Goal: Check status

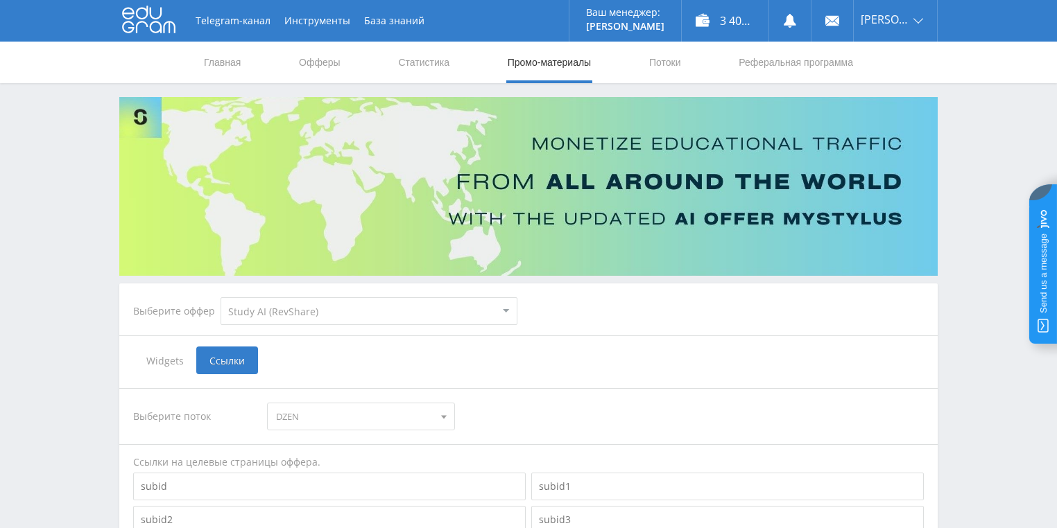
select select "376"
click at [434, 65] on link "Статистика" at bounding box center [424, 63] width 54 height 42
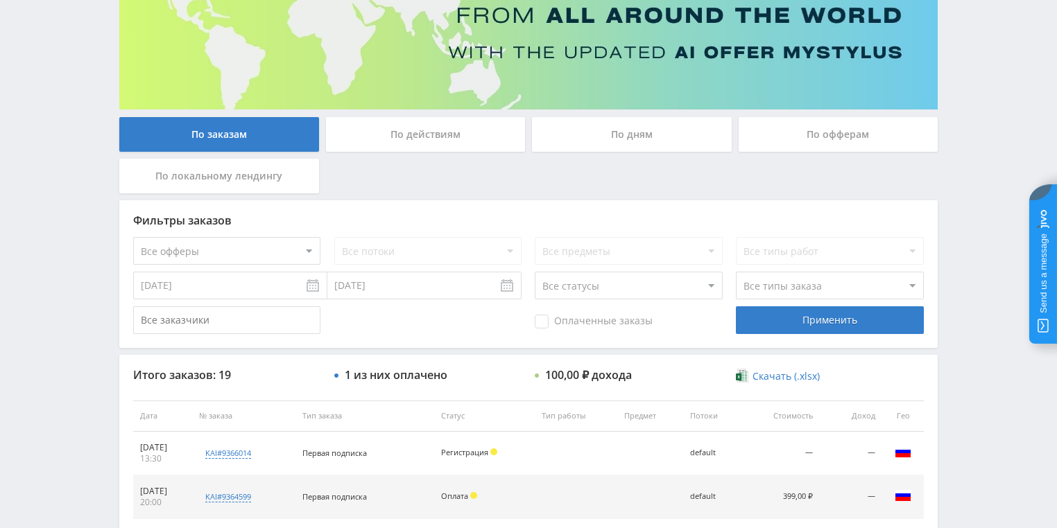
click at [435, 133] on div "По действиям" at bounding box center [426, 134] width 200 height 35
click at [0, 0] on input "По действиям" at bounding box center [0, 0] width 0 height 0
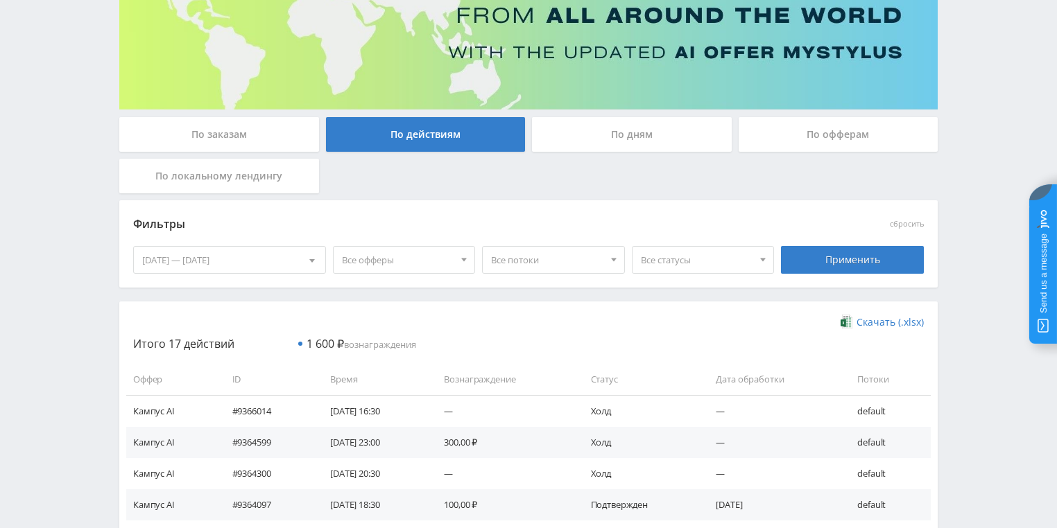
click at [641, 146] on div "По дням" at bounding box center [632, 134] width 200 height 35
click at [0, 0] on input "По дням" at bounding box center [0, 0] width 0 height 0
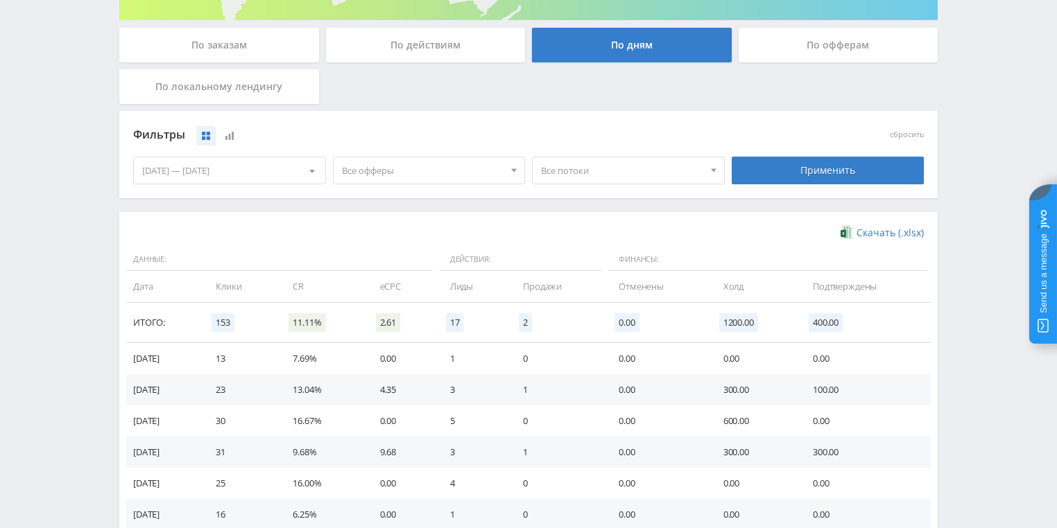
scroll to position [378, 0]
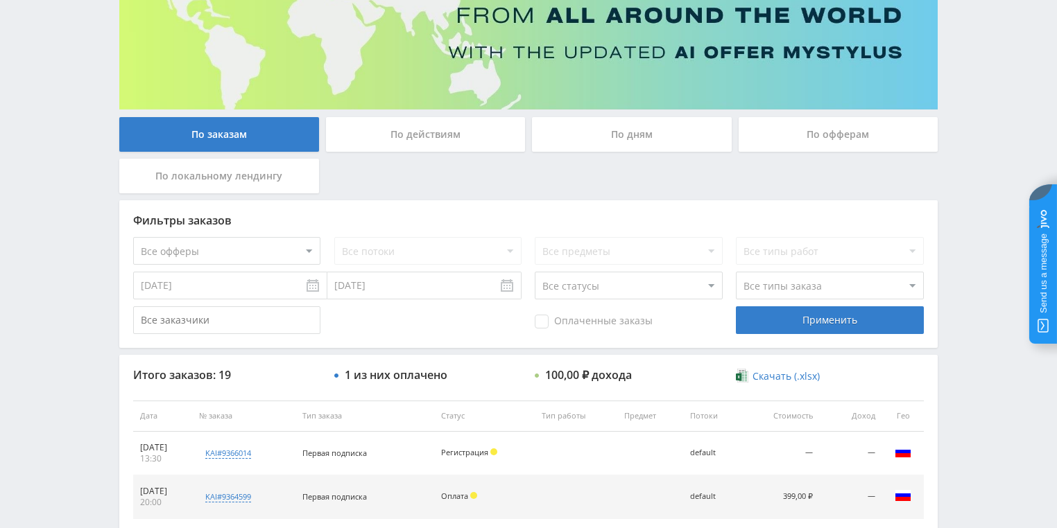
click at [413, 130] on div "По действиям" at bounding box center [426, 134] width 200 height 35
click at [0, 0] on input "По действиям" at bounding box center [0, 0] width 0 height 0
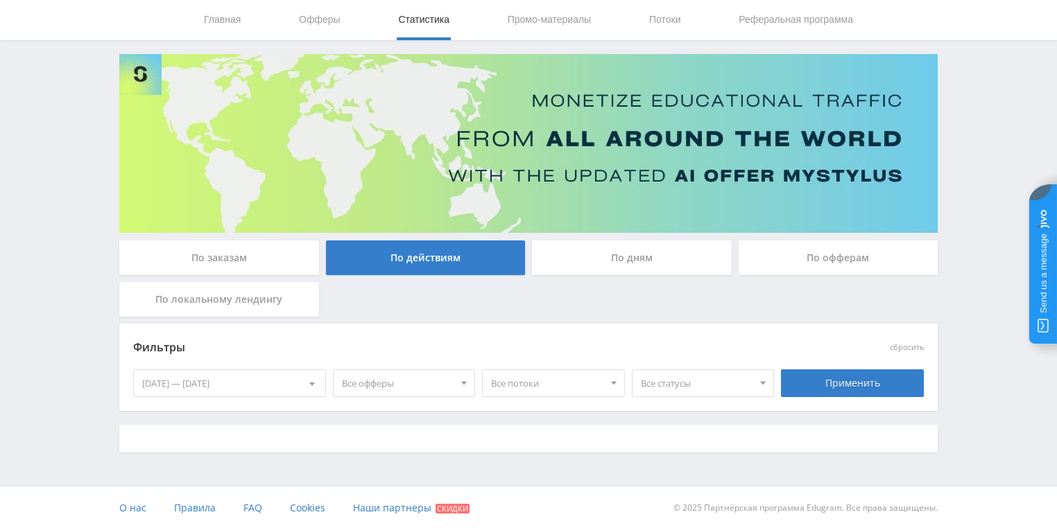
scroll to position [166, 0]
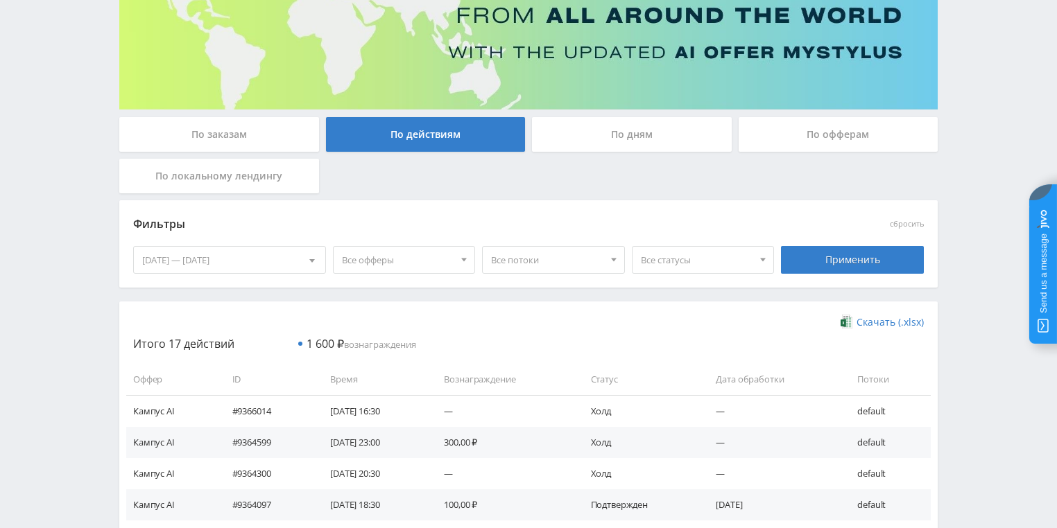
click at [602, 139] on div "По дням" at bounding box center [632, 134] width 200 height 35
click at [0, 0] on input "По дням" at bounding box center [0, 0] width 0 height 0
